Goal: Task Accomplishment & Management: Manage account settings

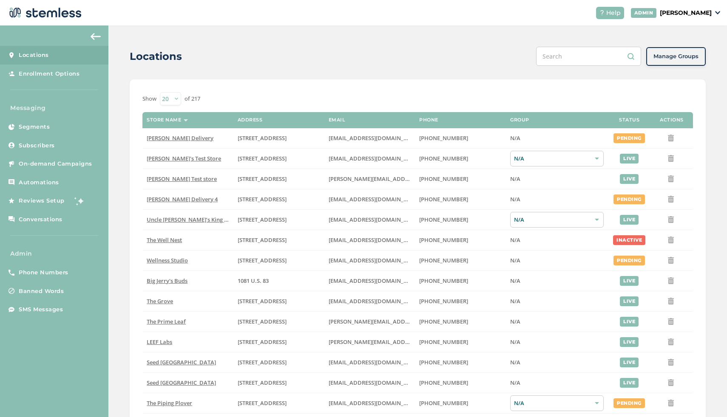
click at [702, 9] on p "[PERSON_NAME]" at bounding box center [685, 12] width 52 height 9
click at [684, 58] on span "Impersonate" at bounding box center [690, 61] width 42 height 8
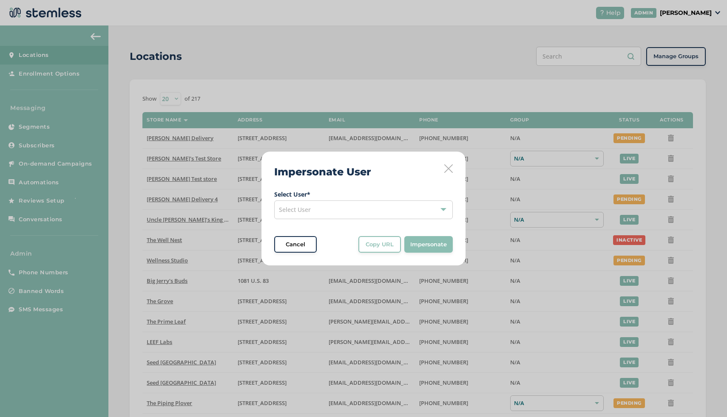
click at [350, 215] on div "Select User" at bounding box center [363, 210] width 178 height 19
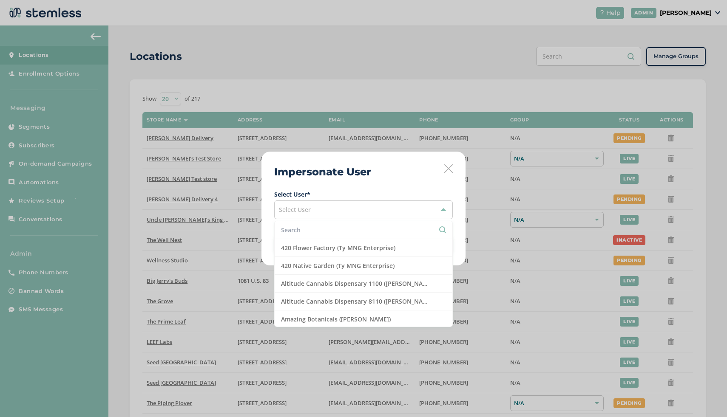
click at [314, 237] on li at bounding box center [363, 230] width 178 height 18
click at [303, 232] on input "text" at bounding box center [363, 230] width 165 height 9
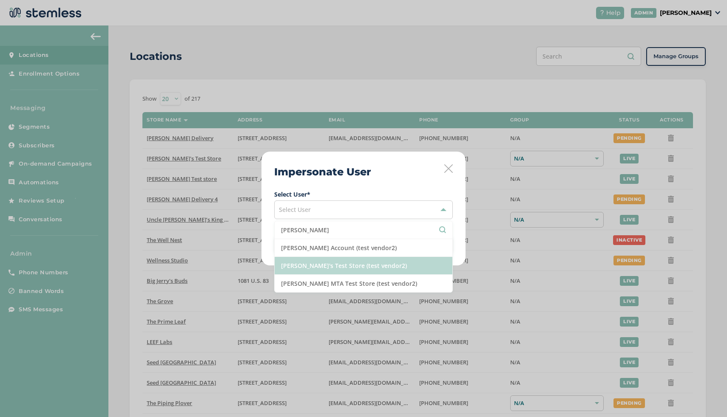
type input "[PERSON_NAME]"
click at [342, 267] on li "[PERSON_NAME]'s Test Store (test vendor2)" at bounding box center [363, 266] width 178 height 18
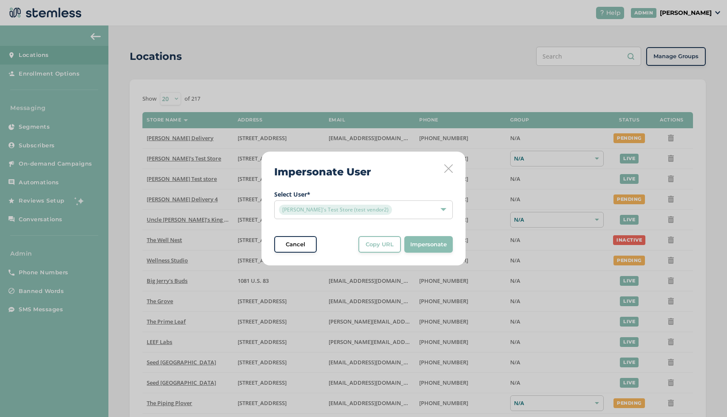
click at [417, 245] on span "Impersonate" at bounding box center [428, 244] width 37 height 8
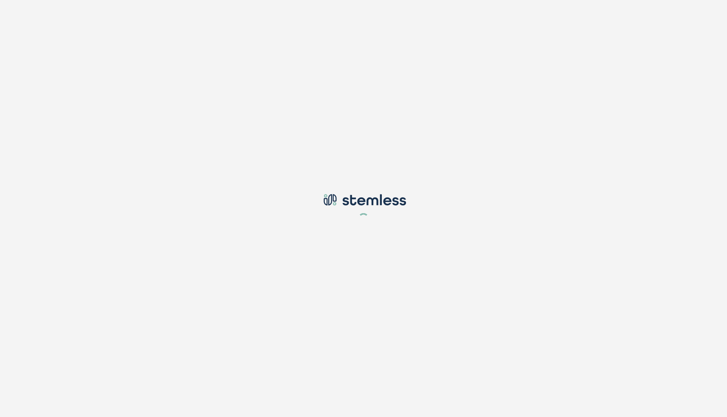
type input "[EMAIL_ADDRESS][DOMAIN_NAME]"
